Goal: Task Accomplishment & Management: Complete application form

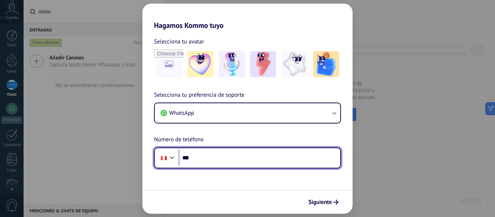
click at [207, 156] on input "***" at bounding box center [260, 158] width 162 height 17
type input "**********"
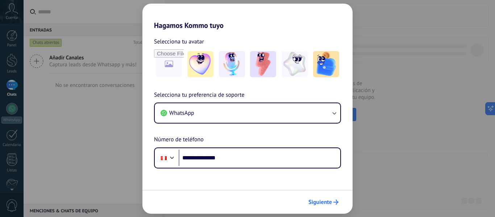
click at [324, 203] on span "Siguiente" at bounding box center [320, 202] width 24 height 5
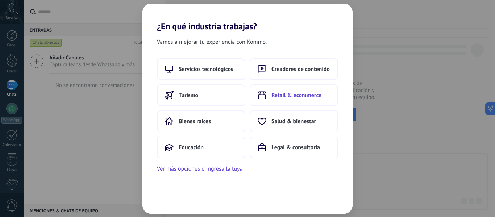
click at [289, 93] on span "Retail & ecommerce" at bounding box center [296, 95] width 50 height 7
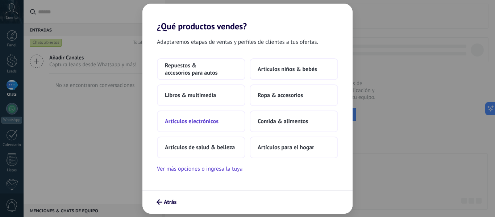
click at [213, 123] on span "Artículos electrónicos" at bounding box center [192, 121] width 54 height 7
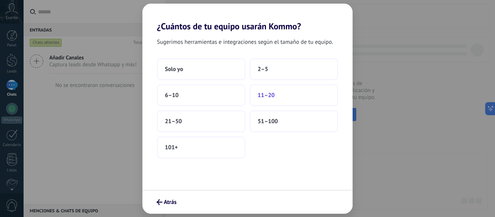
click at [301, 96] on button "11–20" at bounding box center [294, 95] width 88 height 22
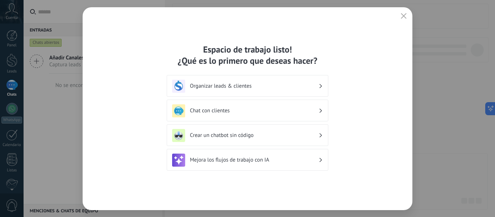
click at [404, 16] on use "button" at bounding box center [403, 15] width 5 height 5
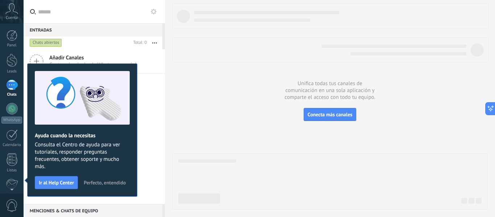
click at [101, 180] on span "Perfecto, entendido" at bounding box center [105, 182] width 42 height 5
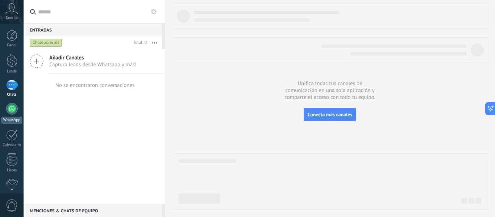
click at [13, 103] on div at bounding box center [12, 109] width 12 height 12
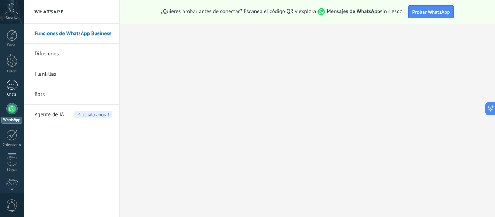
click at [13, 84] on div at bounding box center [12, 85] width 12 height 11
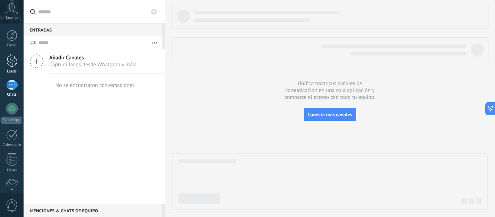
click at [10, 58] on div at bounding box center [12, 60] width 11 height 13
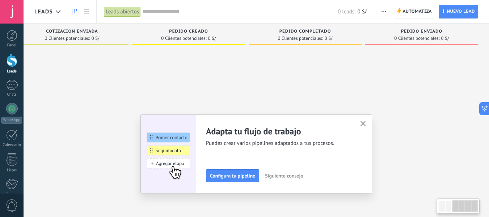
click at [368, 124] on button "button" at bounding box center [363, 124] width 9 height 10
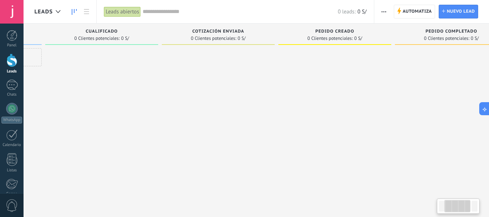
scroll to position [0, 106]
click at [15, 12] on div at bounding box center [12, 12] width 24 height 24
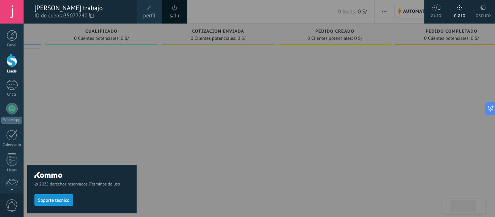
click at [175, 14] on link "salir" at bounding box center [175, 16] width 10 height 8
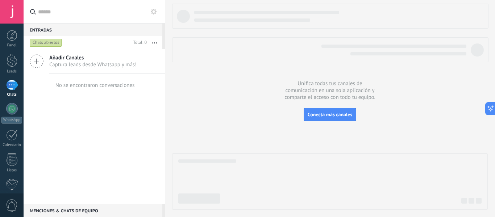
click at [14, 17] on div at bounding box center [12, 12] width 24 height 24
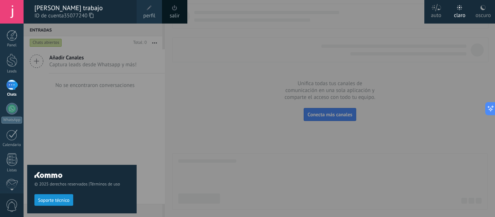
click at [155, 112] on div at bounding box center [271, 108] width 495 height 217
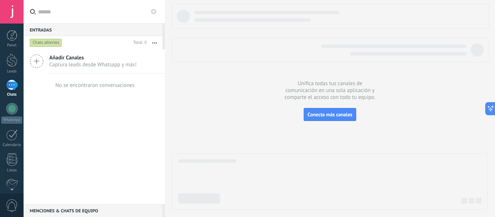
click at [312, 38] on div at bounding box center [330, 49] width 316 height 25
click at [14, 60] on div at bounding box center [12, 60] width 11 height 13
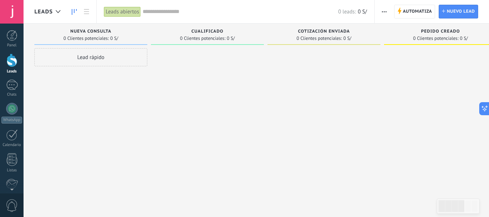
click at [13, 9] on div at bounding box center [12, 12] width 24 height 24
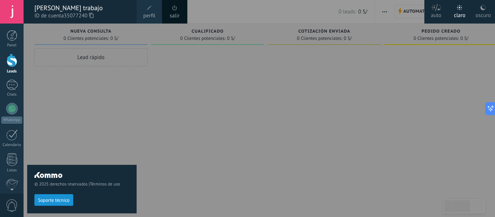
click at [13, 9] on div at bounding box center [12, 12] width 24 height 24
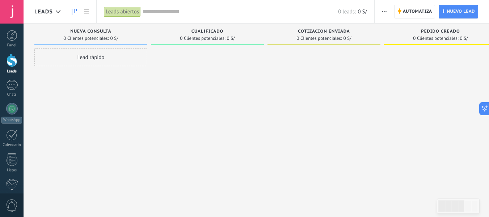
click at [12, 16] on div at bounding box center [12, 12] width 24 height 24
click at [8, 15] on div at bounding box center [12, 12] width 24 height 24
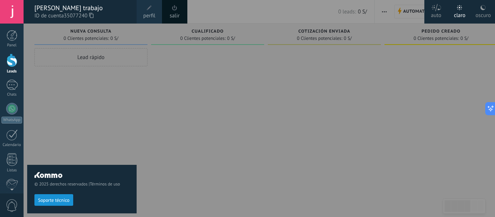
click at [174, 8] on span at bounding box center [174, 7] width 5 height 5
